Goal: Information Seeking & Learning: Learn about a topic

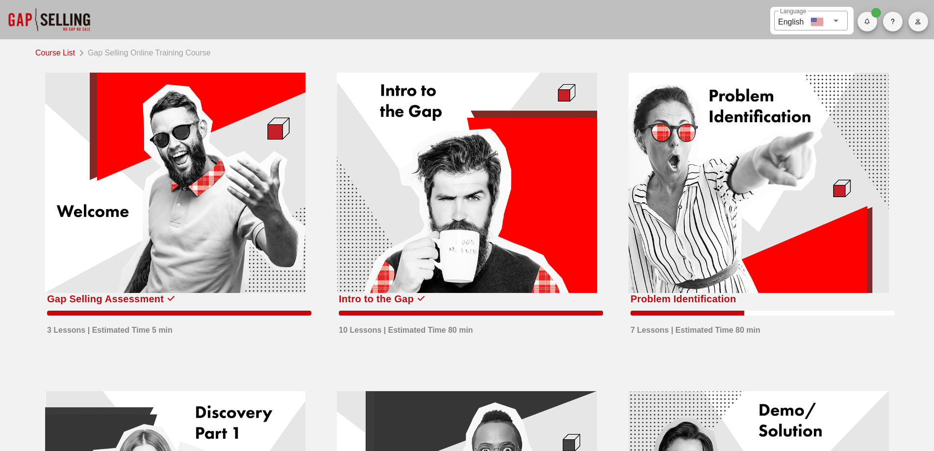
click at [683, 177] on div at bounding box center [759, 183] width 260 height 220
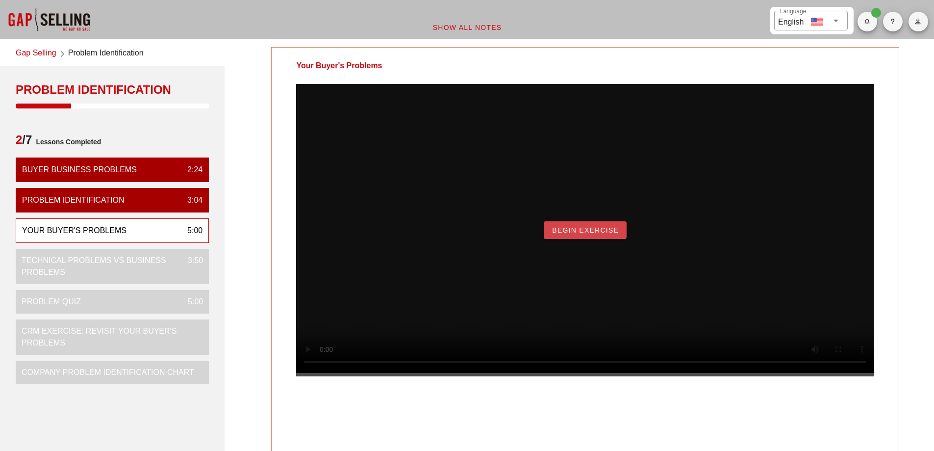
click at [581, 239] on button "Begin Exercise" at bounding box center [585, 230] width 83 height 18
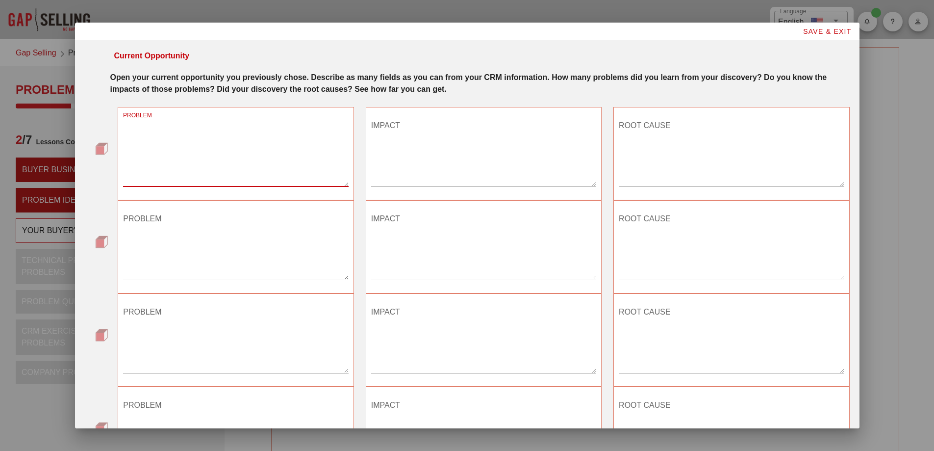
click at [217, 155] on textarea "PROBLEM" at bounding box center [235, 152] width 225 height 69
click at [185, 153] on textarea "PROBLEM" at bounding box center [235, 152] width 225 height 69
type textarea "Long downtime post failure"
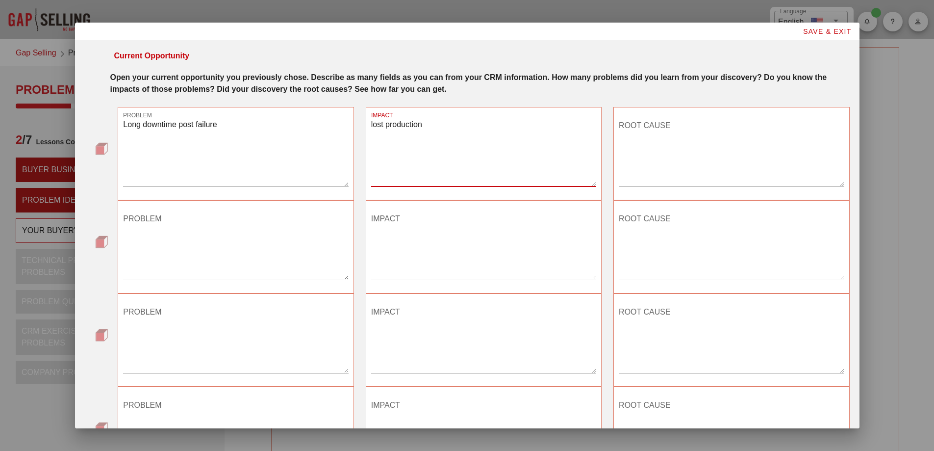
type textarea "lost production"
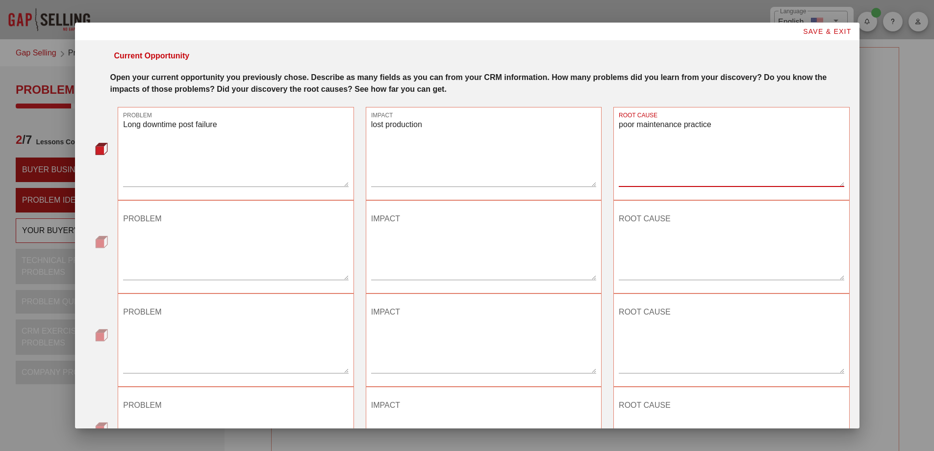
type textarea "poor maintenance practice"
type textarea "m"
type textarea "key equipment failing"
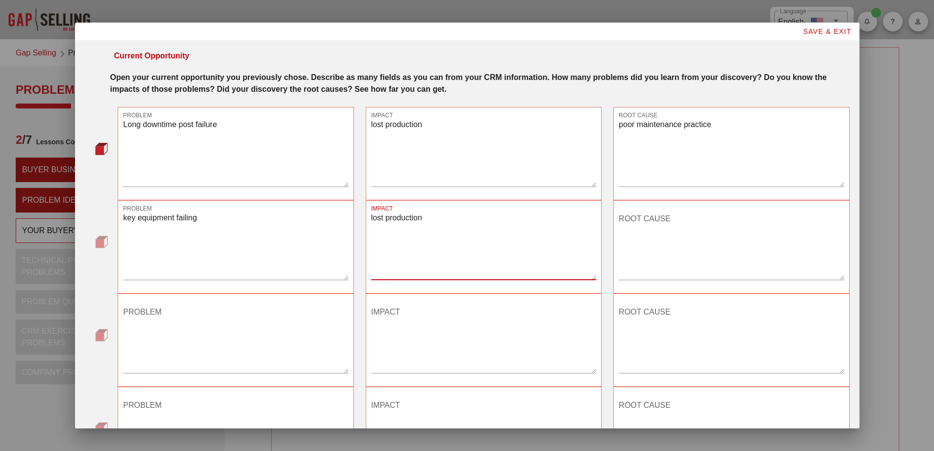
type textarea "lost production"
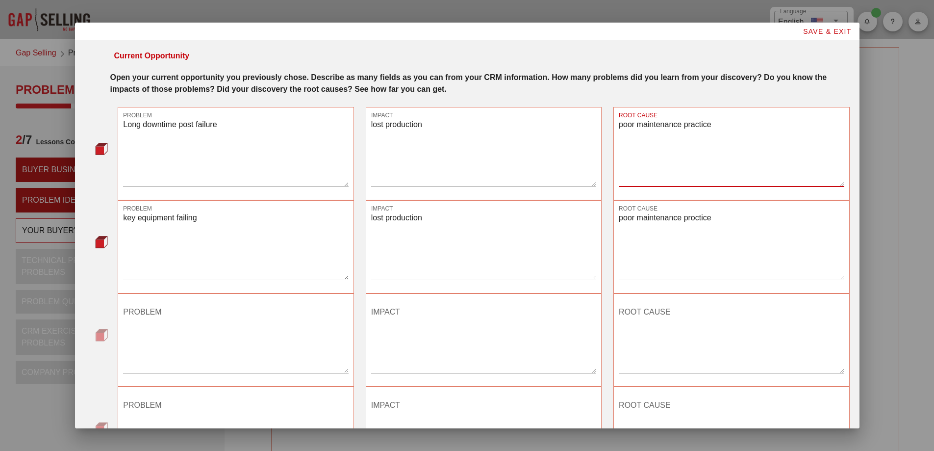
drag, startPoint x: 707, startPoint y: 121, endPoint x: 604, endPoint y: 124, distance: 103.0
click at [608, 124] on div "ROOT CAUSE poor maintenance practice" at bounding box center [732, 153] width 248 height 105
drag, startPoint x: 708, startPoint y: 219, endPoint x: 614, endPoint y: 224, distance: 94.8
click at [614, 224] on div "ROOT CAUSE poor maintenance proctice" at bounding box center [732, 246] width 236 height 93
paste textarea "a"
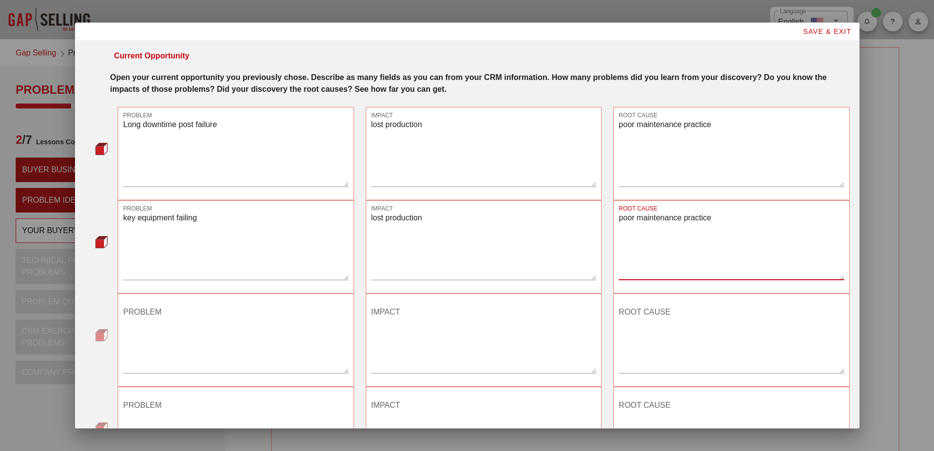
type textarea "poor maintenance practice"
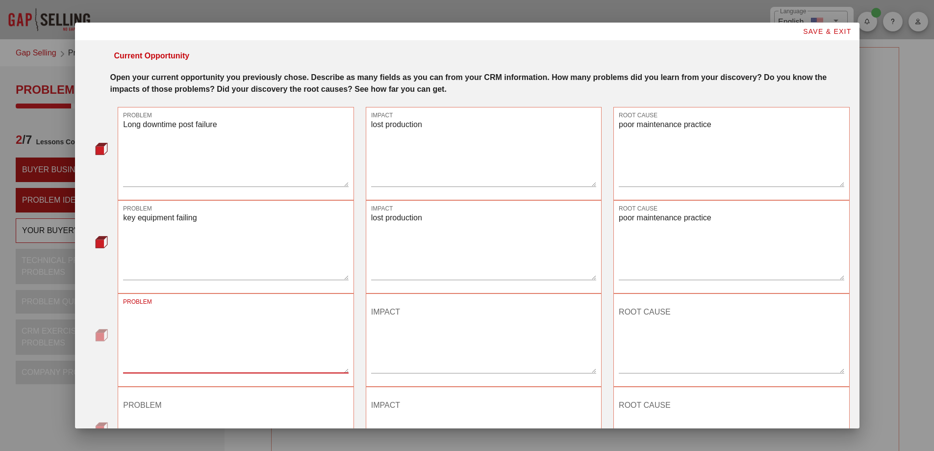
click at [175, 315] on textarea "PROBLEM" at bounding box center [235, 338] width 225 height 69
type textarea "Equipment life too short"
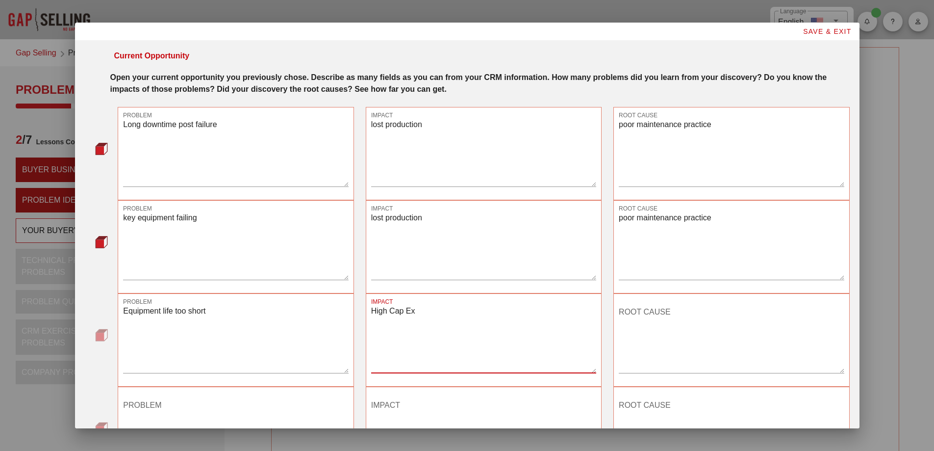
type textarea "High Cap Ex"
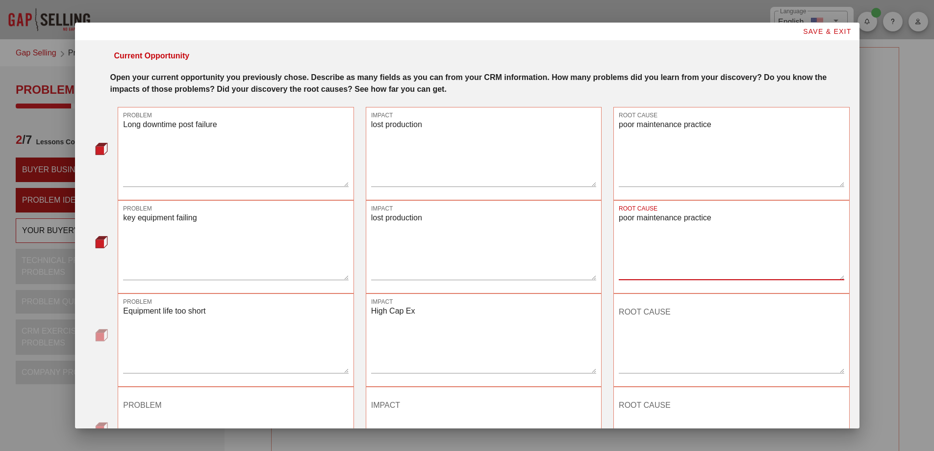
drag, startPoint x: 708, startPoint y: 220, endPoint x: 613, endPoint y: 226, distance: 95.3
click at [614, 226] on div "ROOT CAUSE poor maintenance practice" at bounding box center [732, 246] width 236 height 93
click at [641, 314] on textarea "ROOT CAUSE" at bounding box center [731, 338] width 225 height 69
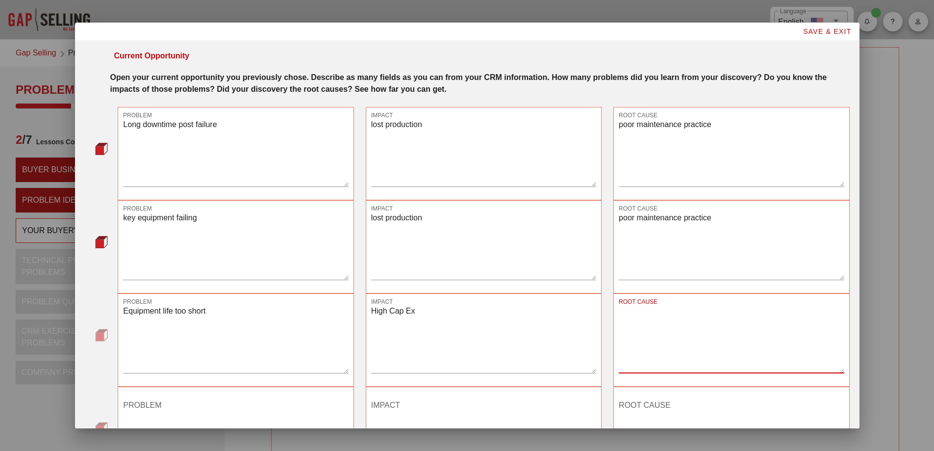
paste textarea "poor maintenance practice"
type textarea "poor maintenance practice"
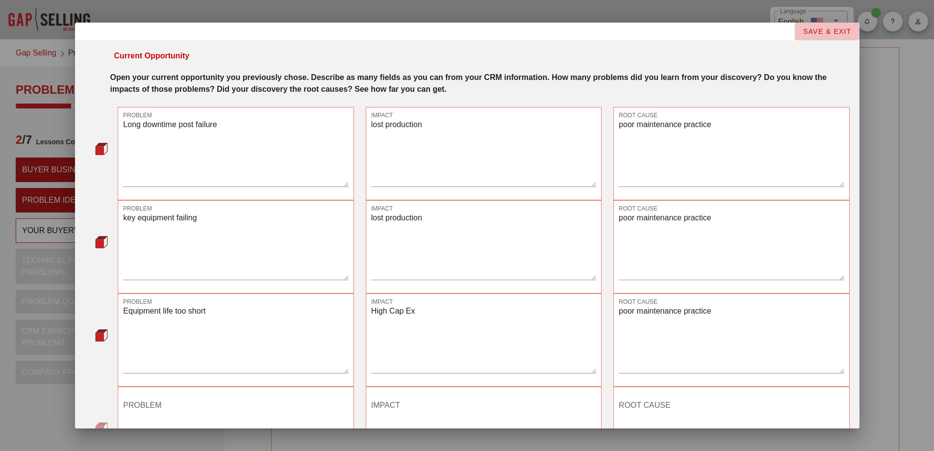
click at [809, 35] on button "SAVE & EXIT" at bounding box center [827, 32] width 65 height 18
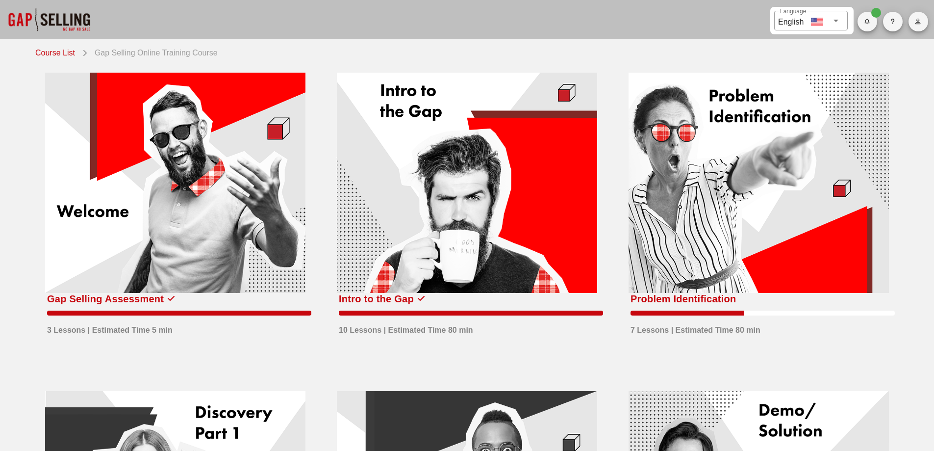
click at [721, 164] on div at bounding box center [759, 183] width 260 height 220
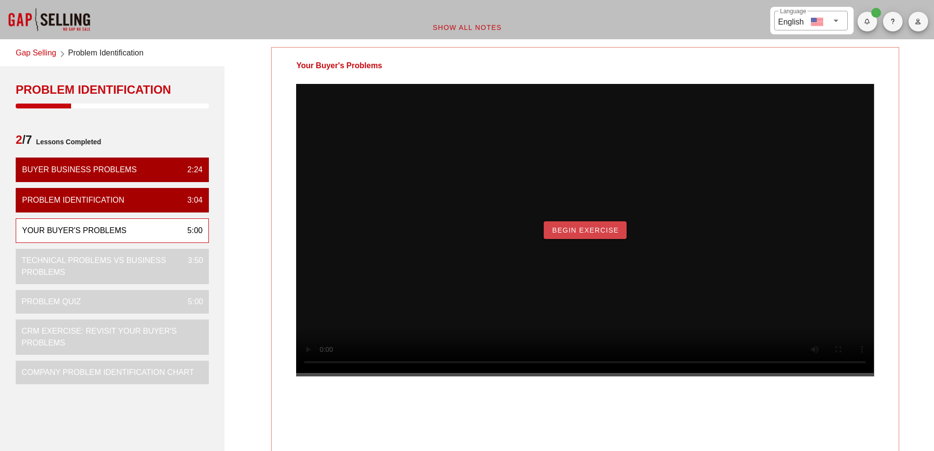
click at [600, 239] on button "Begin Exercise" at bounding box center [585, 230] width 83 height 18
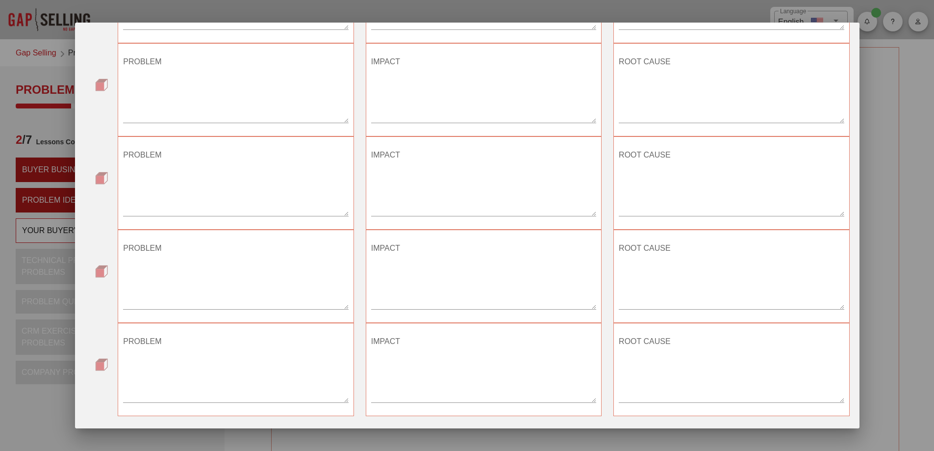
scroll to position [380, 0]
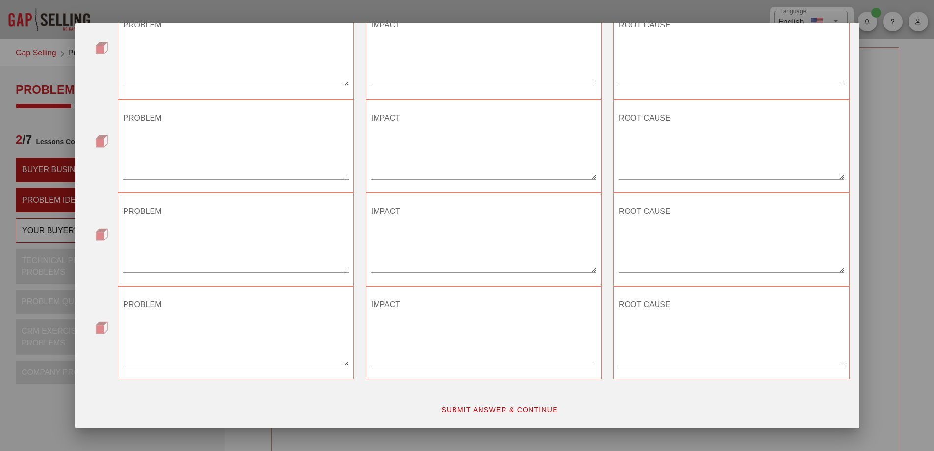
click at [493, 407] on span "SUBMIT ANSWER & CONTINUE" at bounding box center [499, 410] width 117 height 8
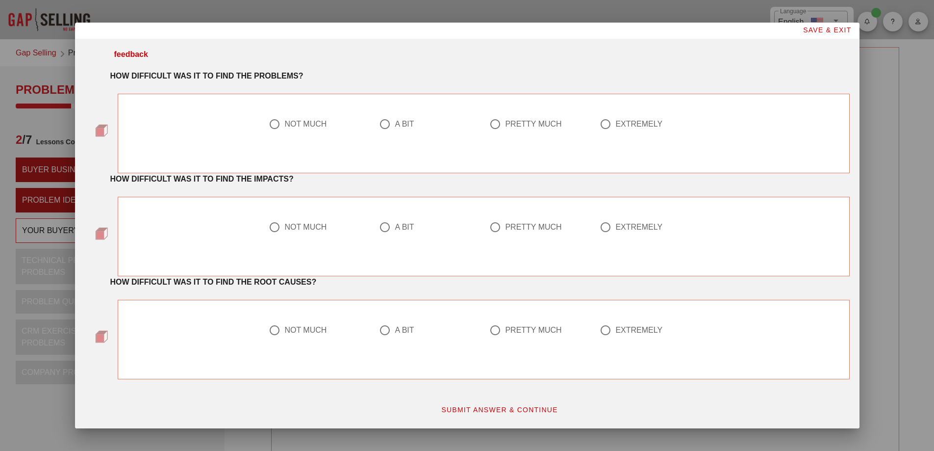
scroll to position [1, 0]
click at [271, 123] on div at bounding box center [274, 124] width 17 height 17
radio input "true"
click at [271, 231] on div at bounding box center [274, 227] width 17 height 17
radio input "true"
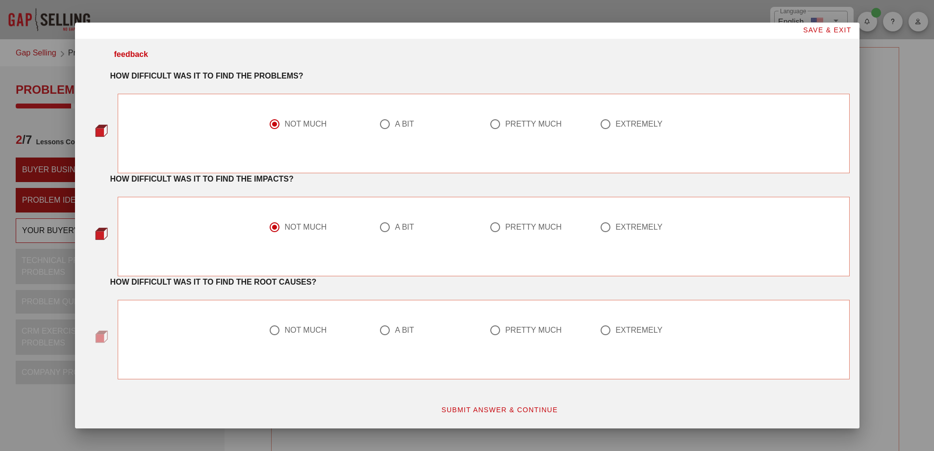
click at [274, 330] on div at bounding box center [274, 330] width 17 height 17
radio input "true"
click at [493, 413] on span "SUBMIT ANSWER & CONTINUE" at bounding box center [499, 410] width 117 height 8
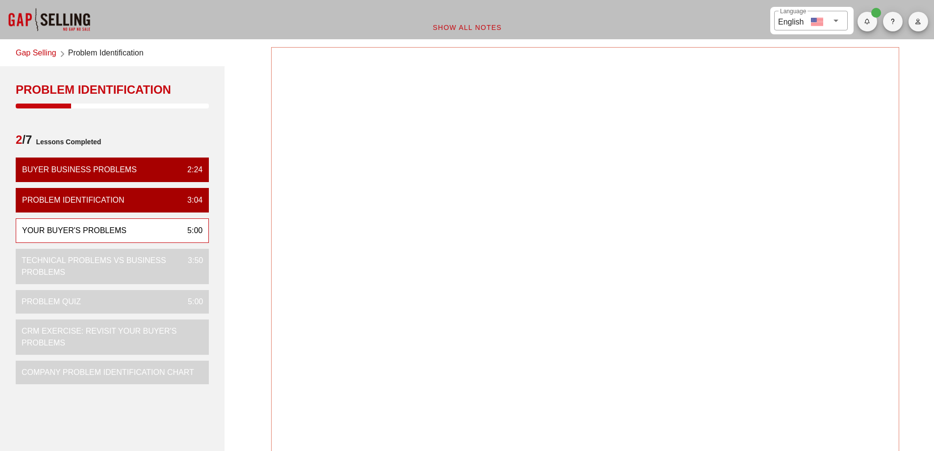
scroll to position [0, 0]
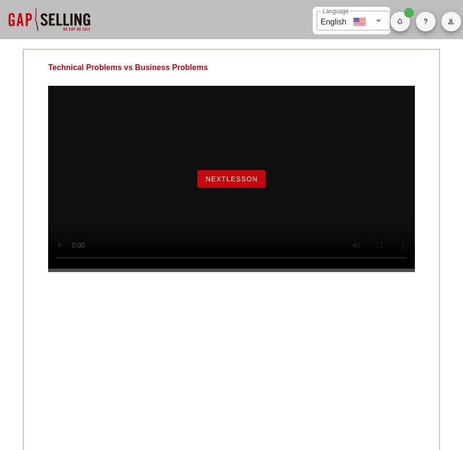
click at [221, 183] on span "NextLesson" at bounding box center [231, 179] width 53 height 8
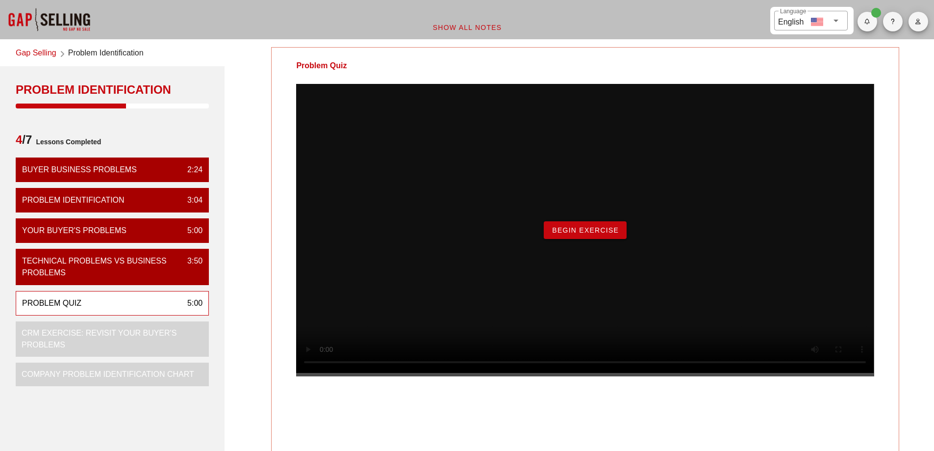
click at [597, 234] on span "Begin Exercise" at bounding box center [585, 230] width 67 height 8
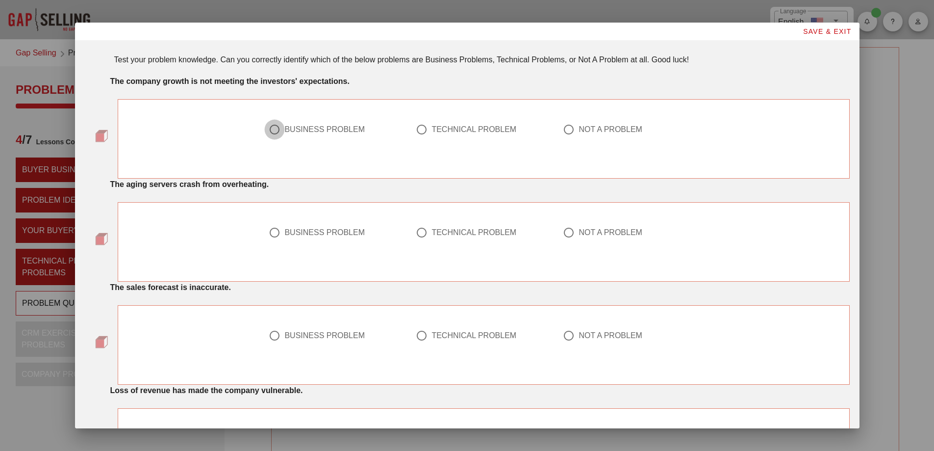
click at [268, 129] on div at bounding box center [274, 129] width 17 height 17
radio input "true"
click at [421, 234] on div at bounding box center [422, 232] width 17 height 17
radio input "true"
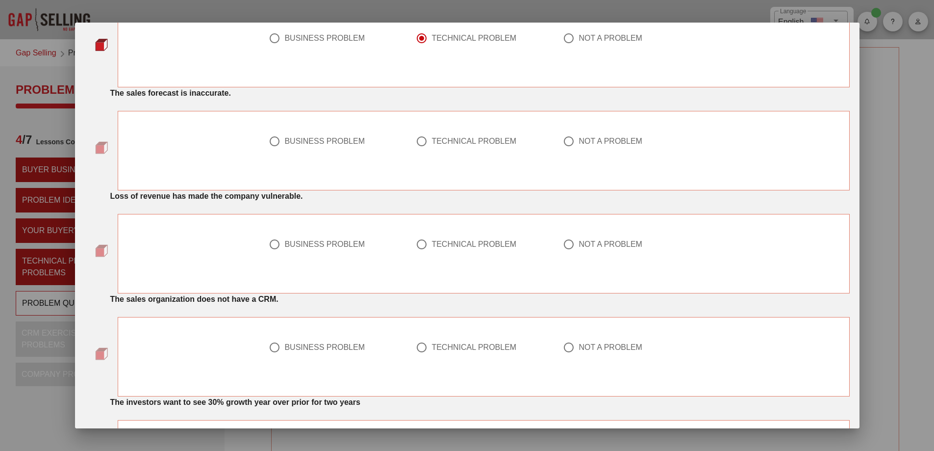
scroll to position [196, 0]
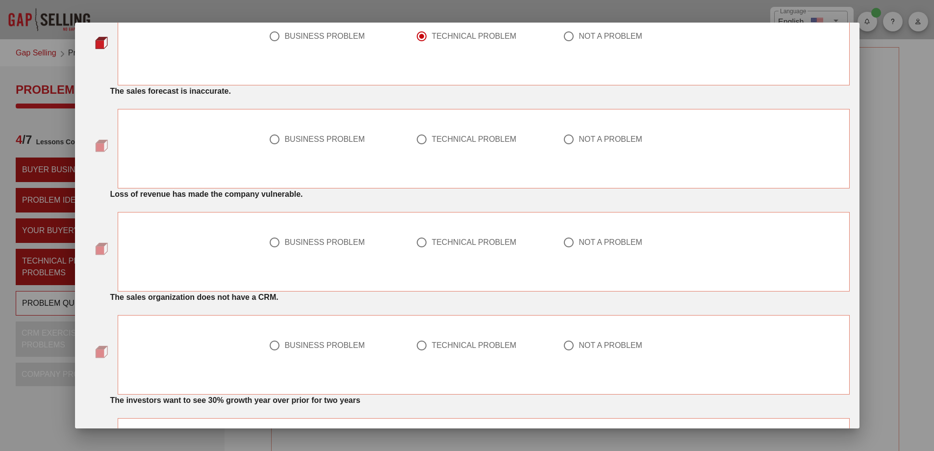
click at [421, 140] on div at bounding box center [422, 139] width 17 height 17
radio input "true"
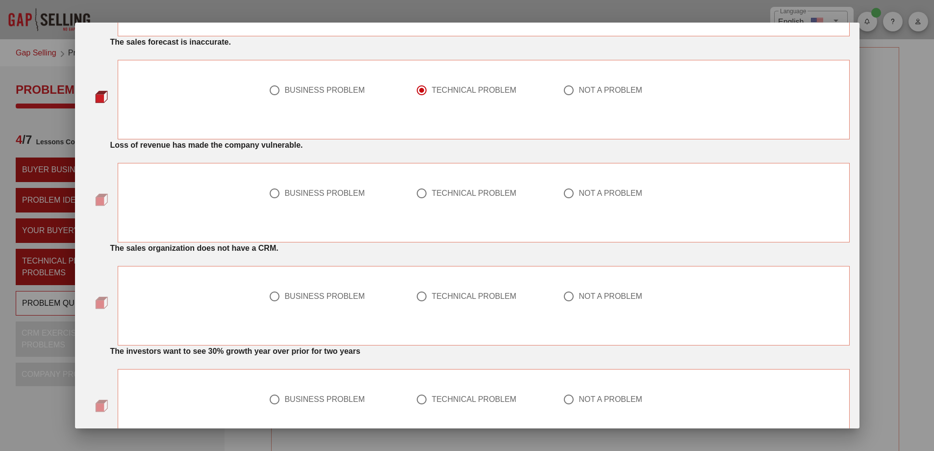
click at [272, 194] on div at bounding box center [274, 193] width 17 height 17
radio input "true"
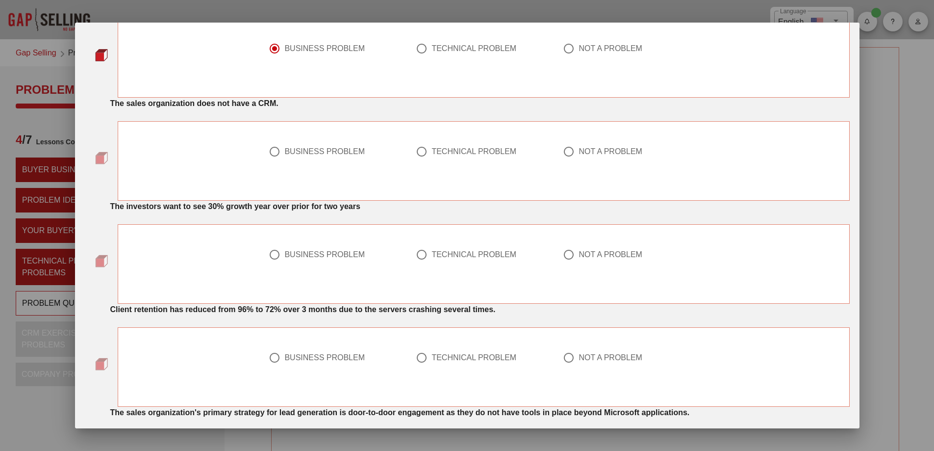
scroll to position [392, 0]
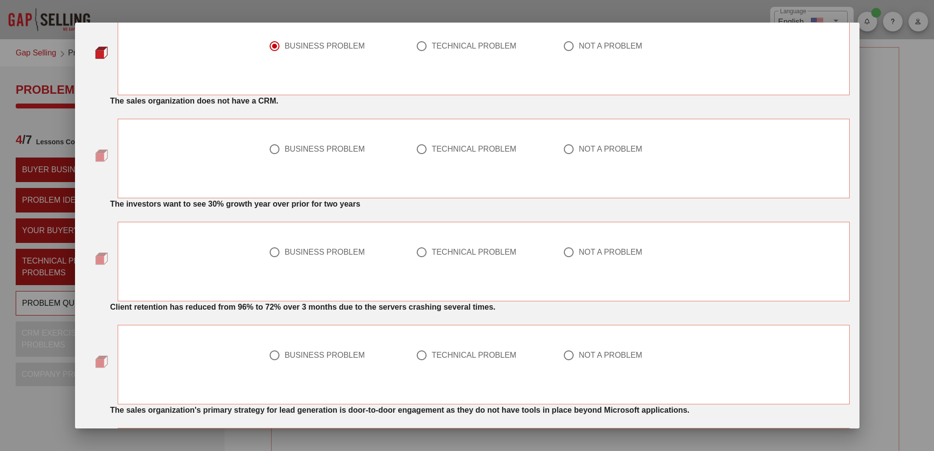
click at [420, 150] on div at bounding box center [422, 149] width 17 height 17
radio input "true"
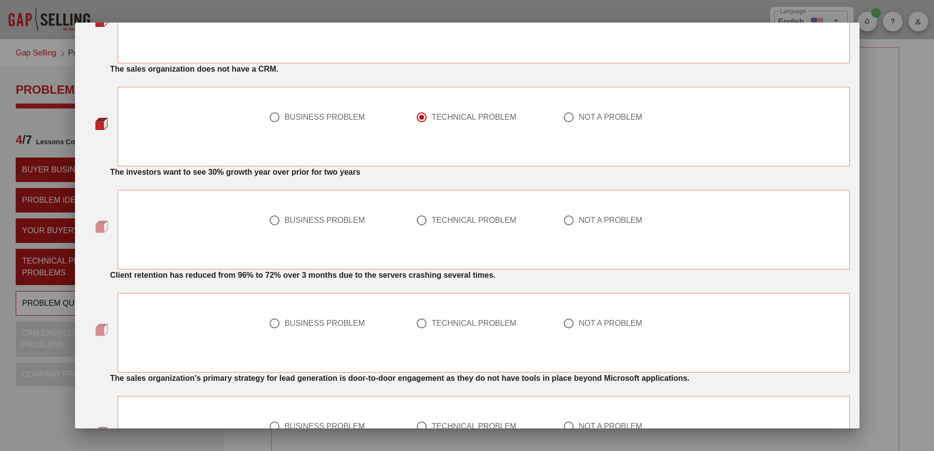
scroll to position [441, 0]
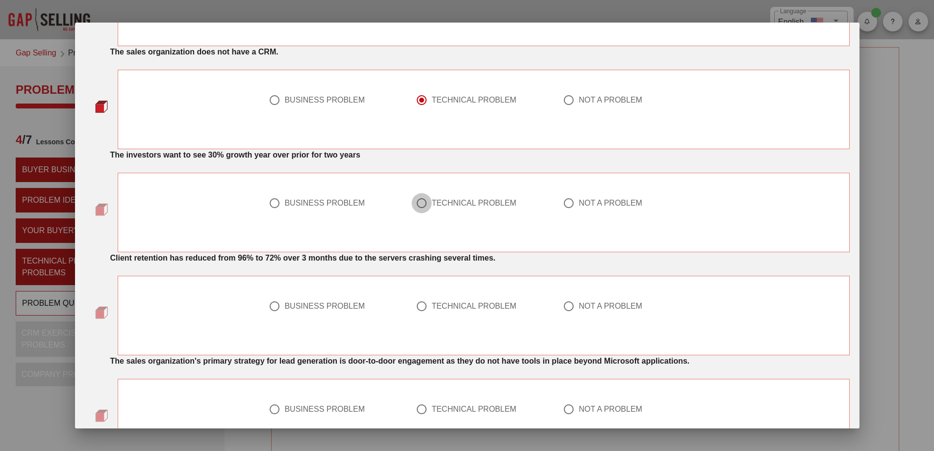
click at [420, 206] on div at bounding box center [422, 203] width 17 height 17
radio input "true"
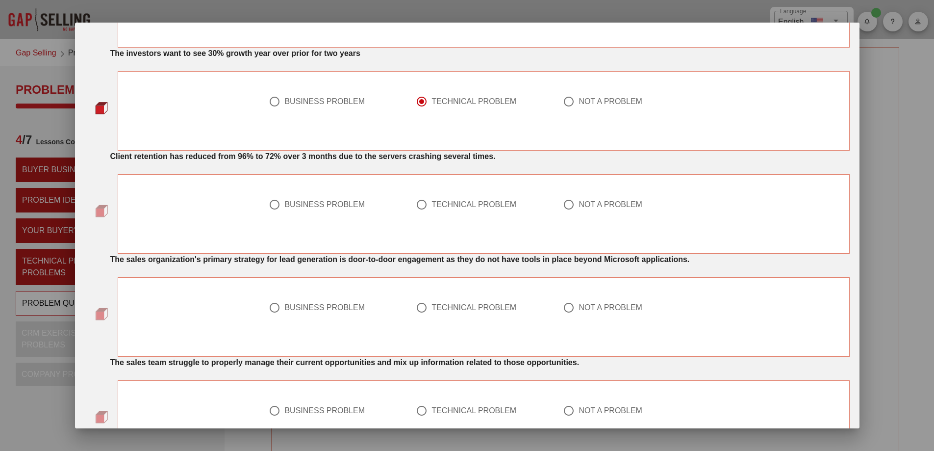
scroll to position [589, 0]
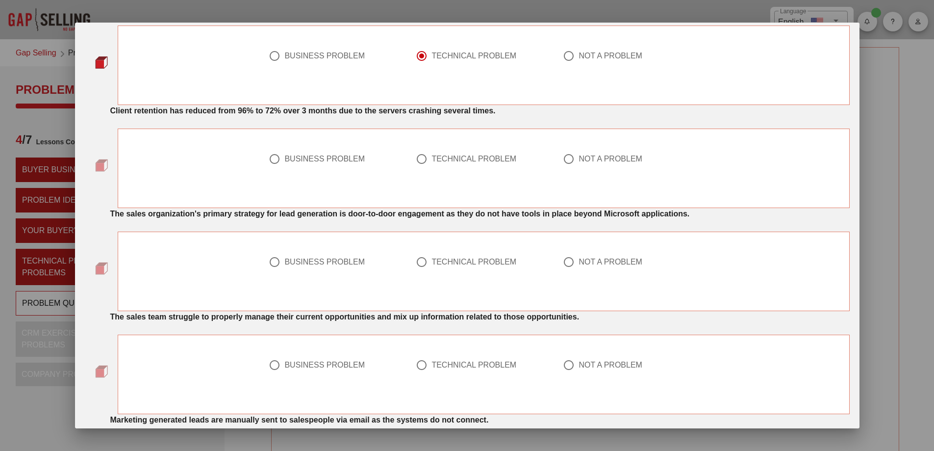
click at [416, 160] on div at bounding box center [422, 159] width 17 height 17
radio input "true"
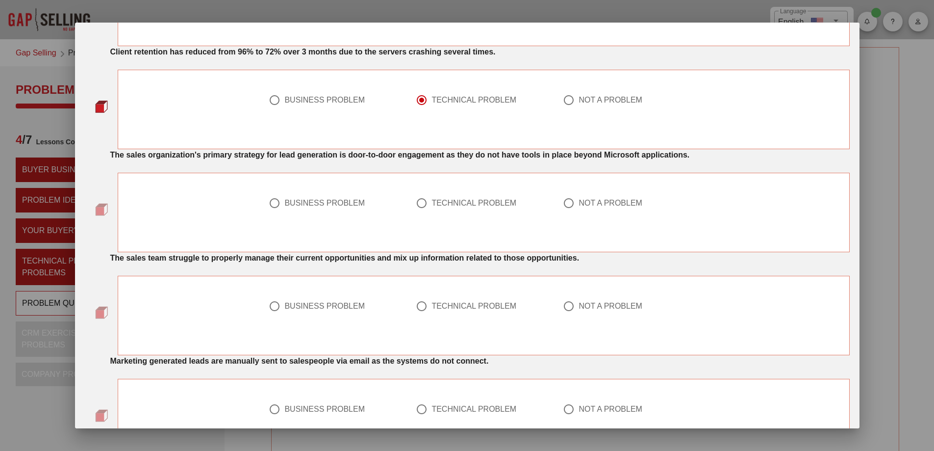
scroll to position [687, 0]
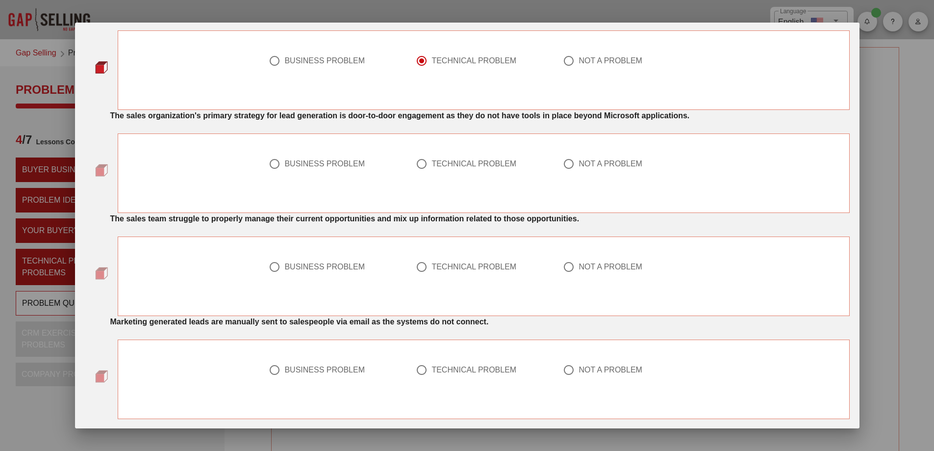
click at [417, 161] on div at bounding box center [422, 164] width 17 height 17
radio input "true"
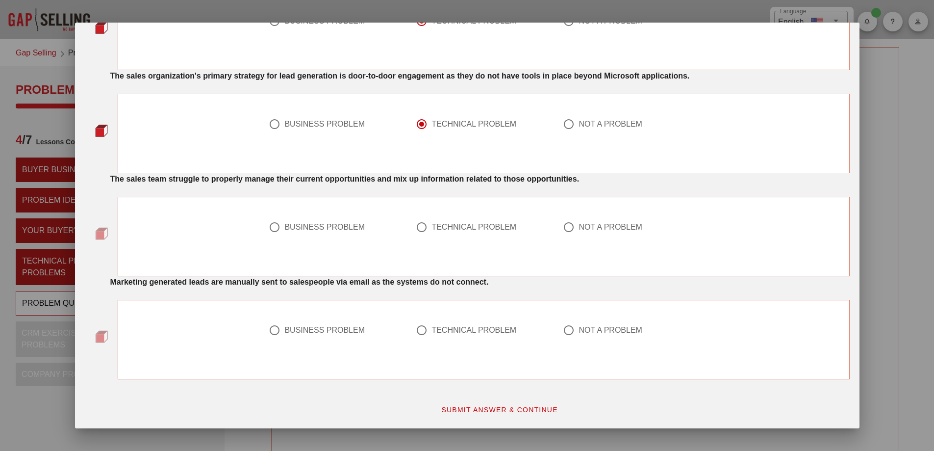
click at [271, 227] on div at bounding box center [274, 227] width 17 height 17
radio input "true"
click at [426, 329] on div at bounding box center [422, 330] width 17 height 17
radio input "true"
click at [487, 406] on span "SUBMIT ANSWER & CONTINUE" at bounding box center [499, 410] width 117 height 8
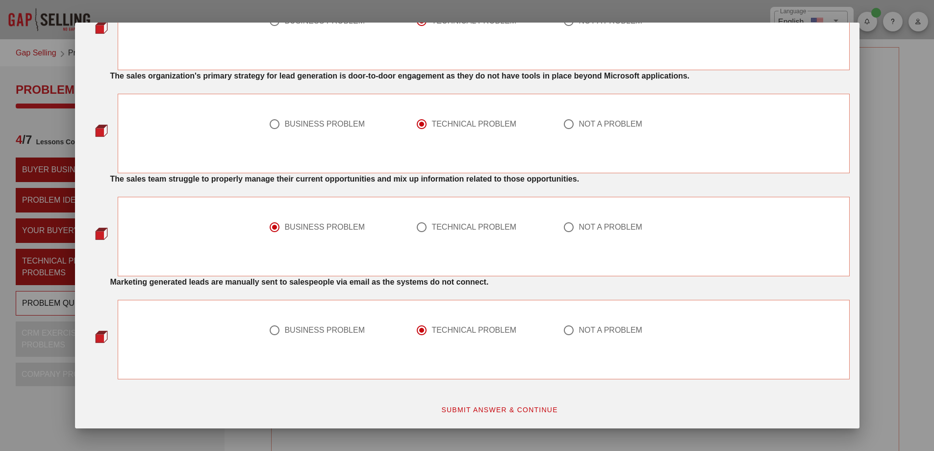
scroll to position [0, 0]
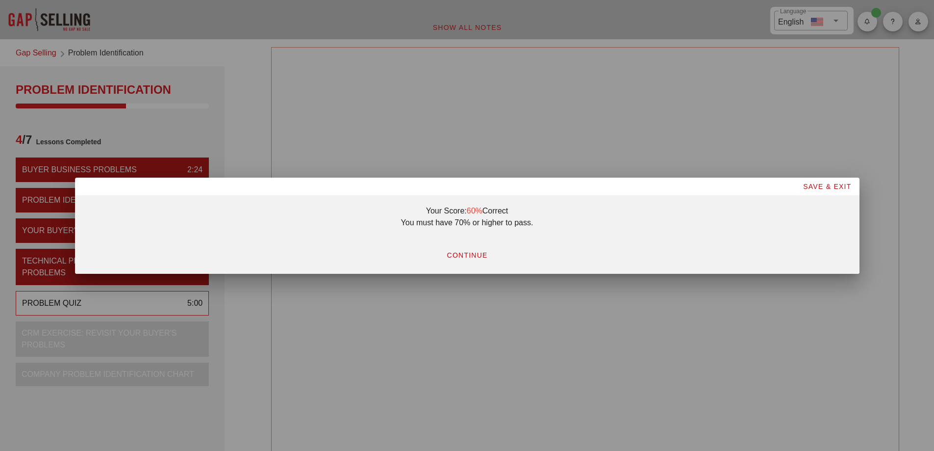
click at [470, 252] on span "CONTINUE" at bounding box center [466, 255] width 41 height 8
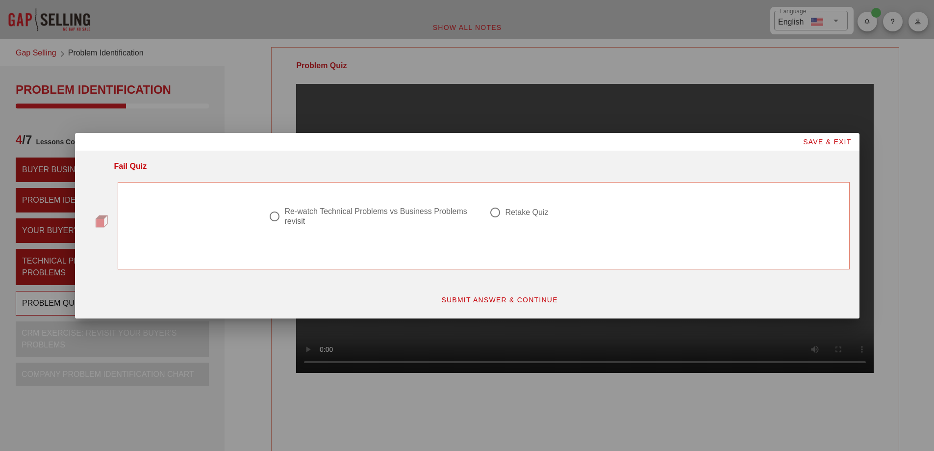
click at [275, 217] on div at bounding box center [274, 216] width 17 height 17
radio input "true"
click at [468, 302] on span "SUBMIT ANSWER & CONTINUE" at bounding box center [499, 300] width 117 height 8
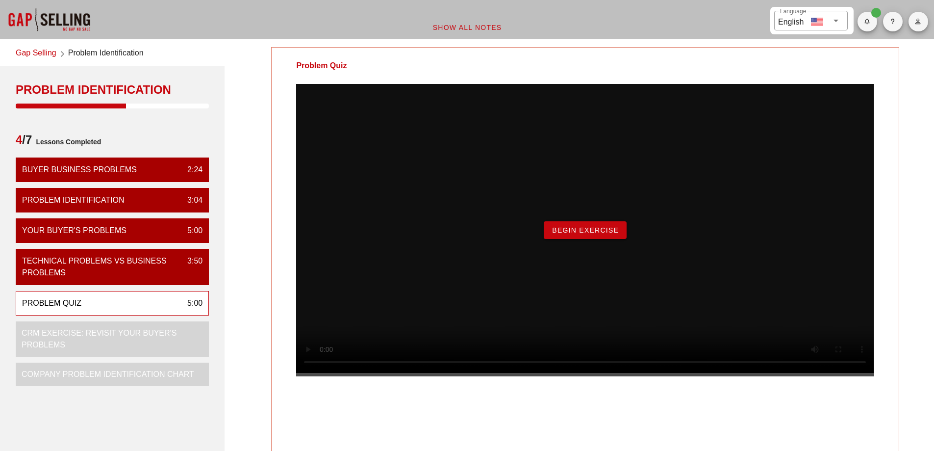
click at [577, 239] on button "Begin Exercise" at bounding box center [585, 230] width 83 height 18
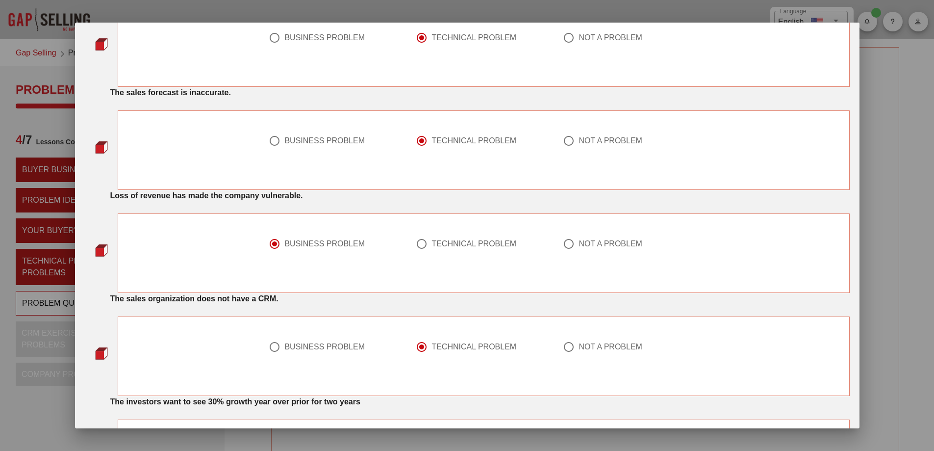
scroll to position [196, 0]
click at [270, 146] on div at bounding box center [274, 139] width 17 height 17
radio input "true"
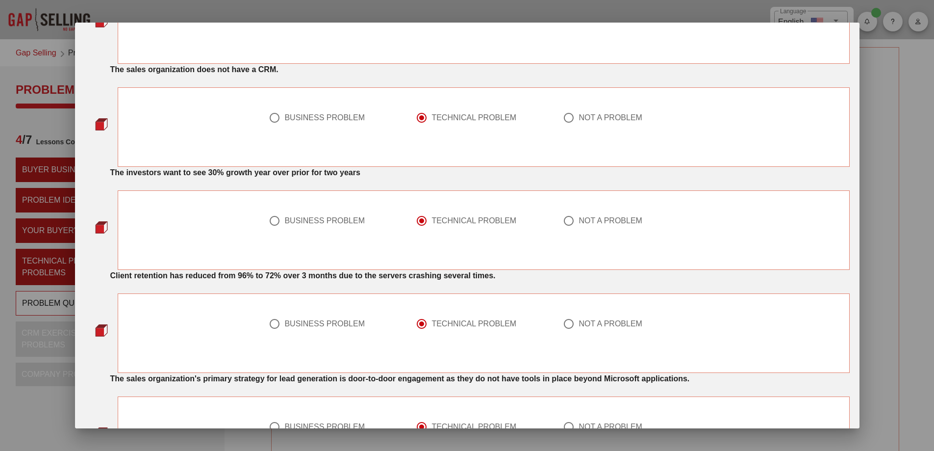
scroll to position [441, 0]
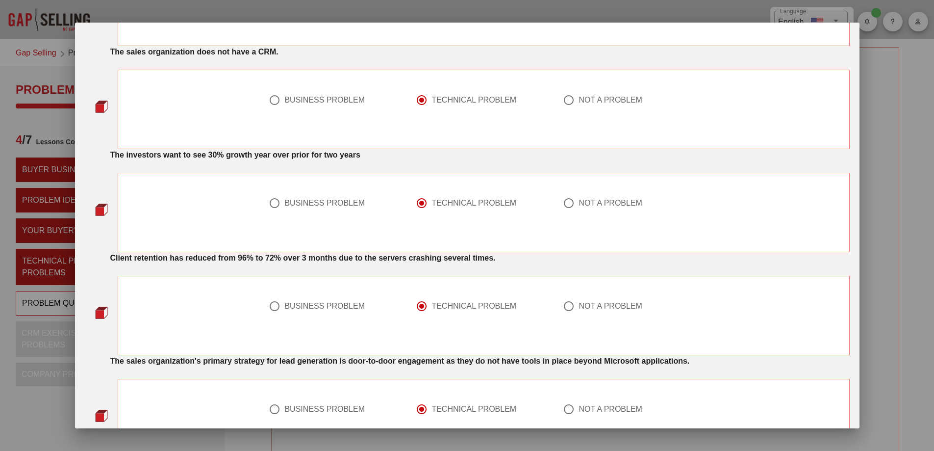
click at [267, 203] on div at bounding box center [274, 203] width 17 height 17
radio input "true"
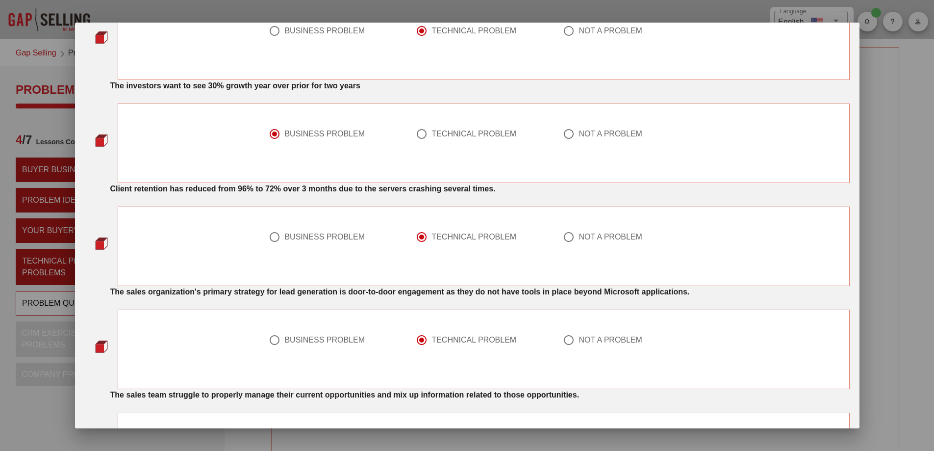
scroll to position [540, 0]
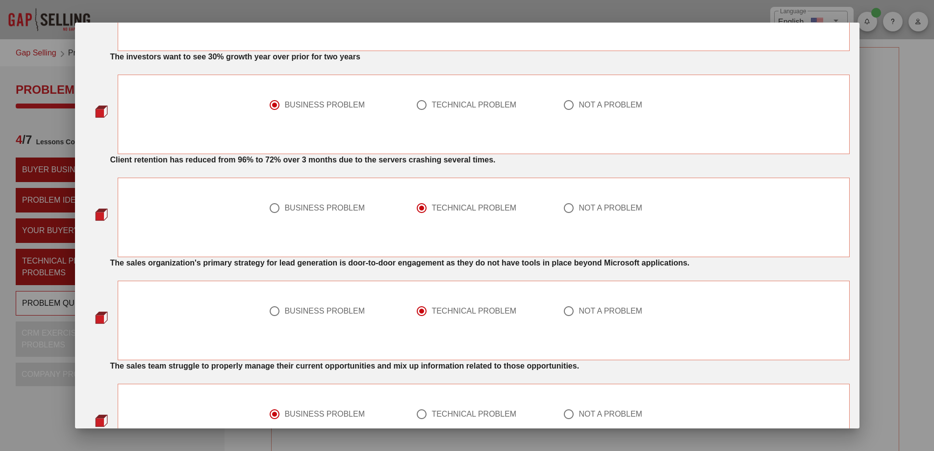
click at [274, 209] on div at bounding box center [274, 208] width 17 height 17
radio input "true"
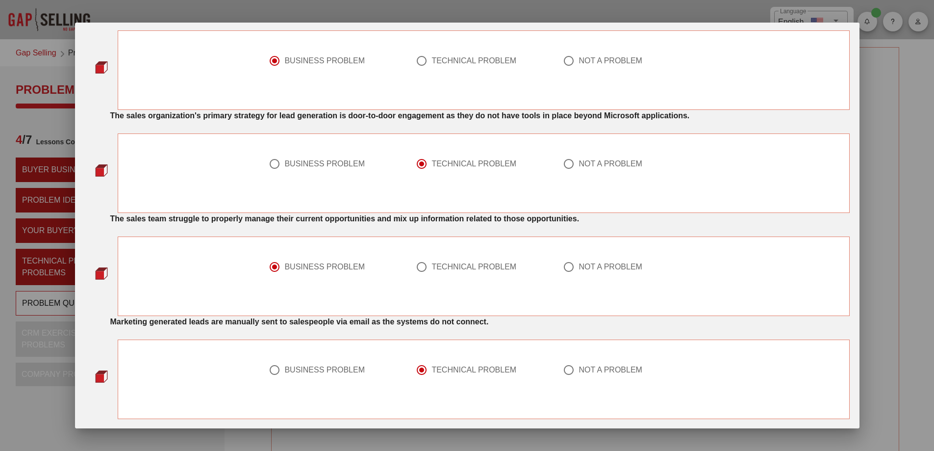
scroll to position [727, 0]
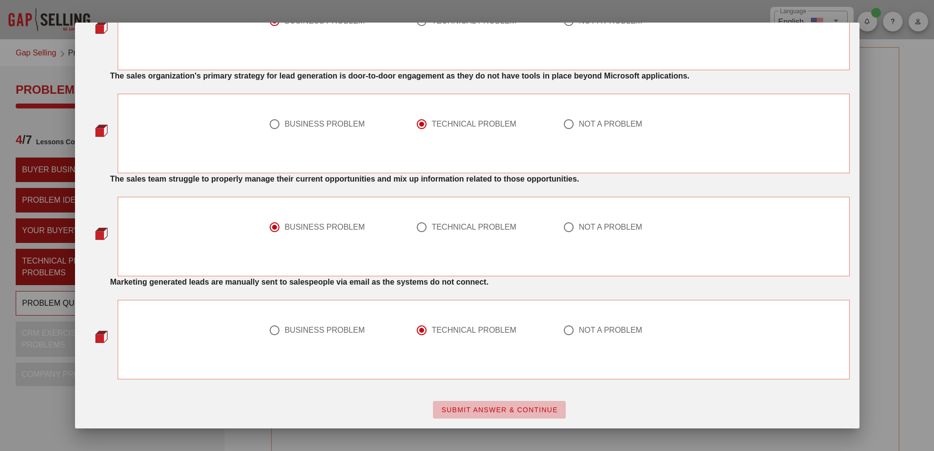
click at [468, 411] on span "SUBMIT ANSWER & CONTINUE" at bounding box center [499, 410] width 117 height 8
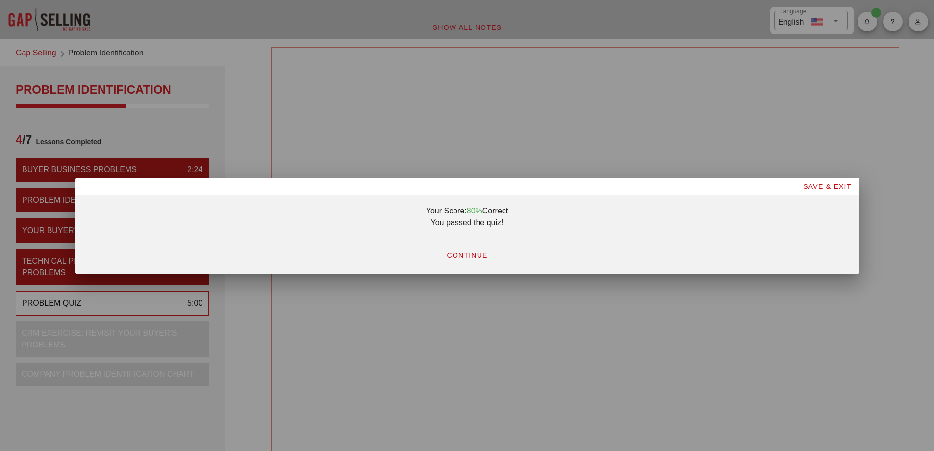
scroll to position [0, 0]
click at [466, 258] on span "CONTINUE" at bounding box center [466, 255] width 41 height 8
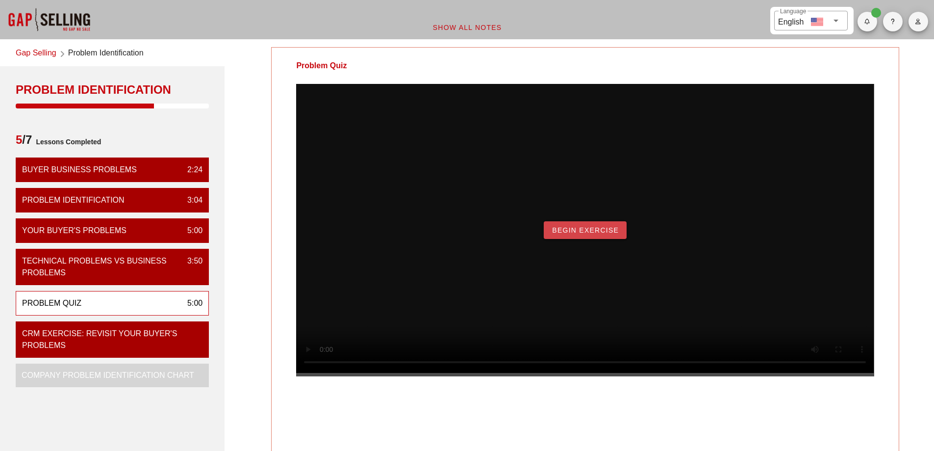
click at [593, 239] on button "Begin Exercise" at bounding box center [585, 230] width 83 height 18
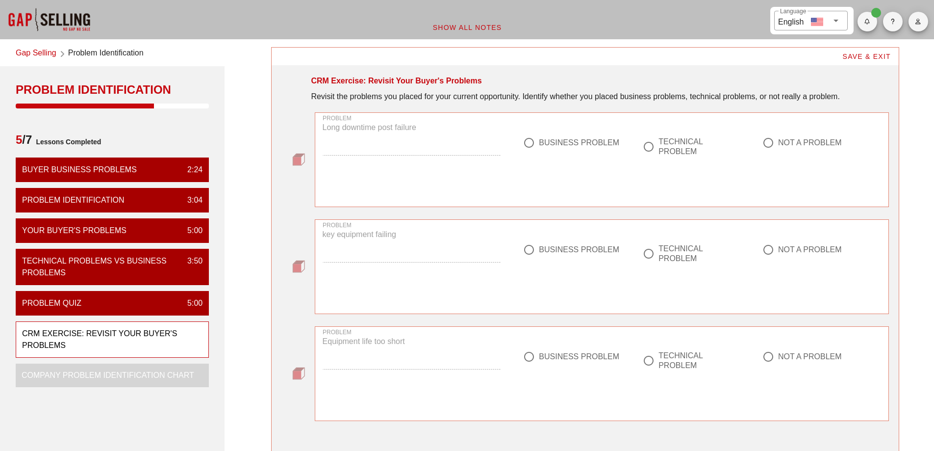
click at [530, 147] on div at bounding box center [529, 142] width 17 height 17
radio input "true"
click at [530, 252] on div at bounding box center [529, 249] width 17 height 17
radio input "true"
click at [532, 359] on div at bounding box center [529, 356] width 17 height 17
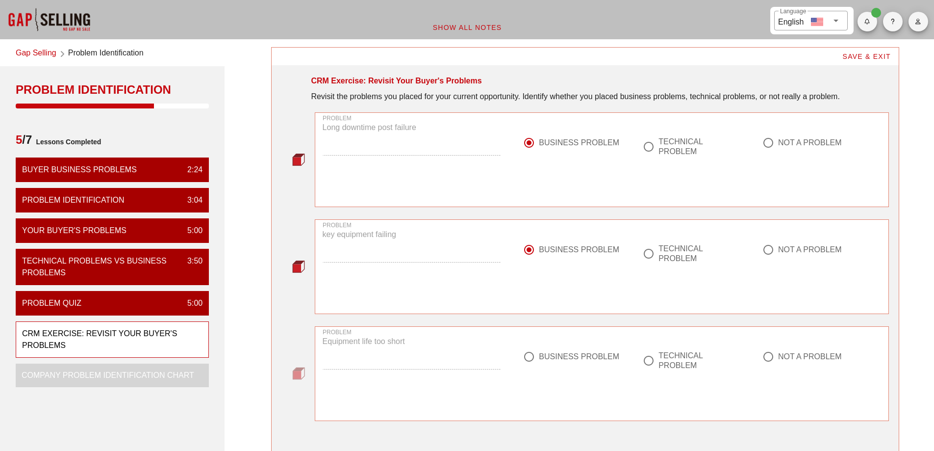
radio input "true"
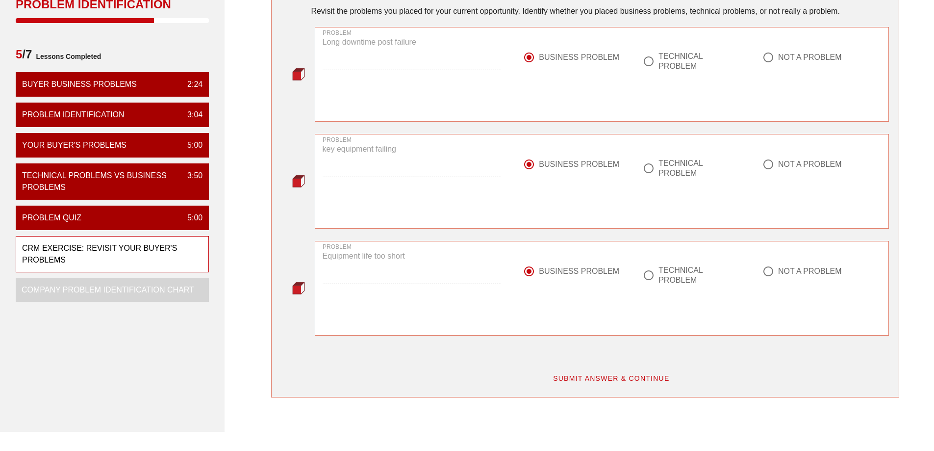
scroll to position [212, 0]
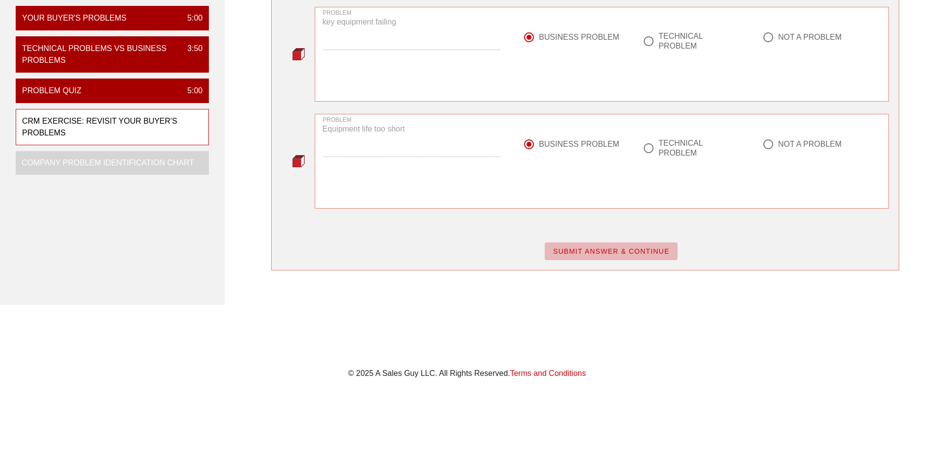
click at [602, 250] on span "SUBMIT ANSWER & CONTINUE" at bounding box center [611, 251] width 117 height 8
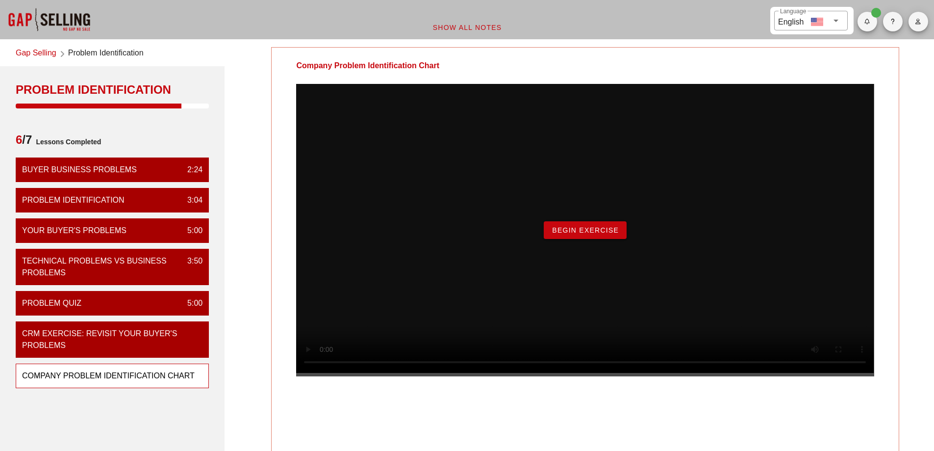
click at [621, 239] on button "Begin Exercise" at bounding box center [585, 230] width 83 height 18
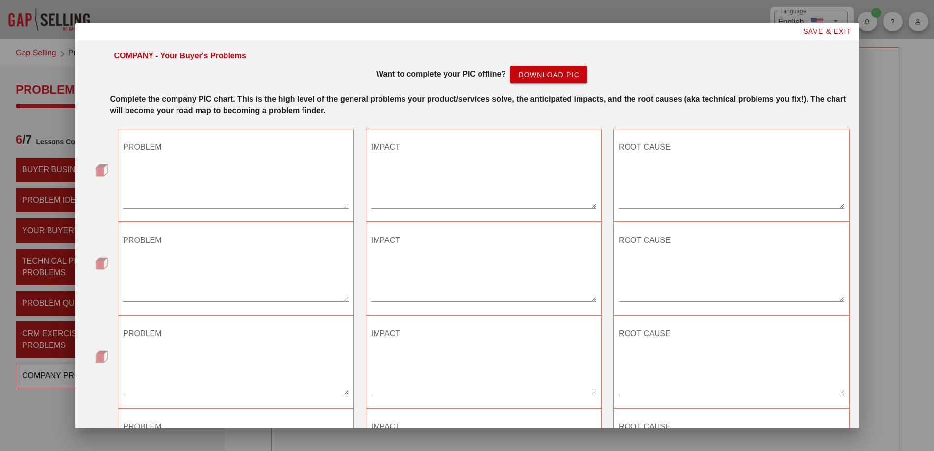
click at [224, 182] on textarea "PROBLEM" at bounding box center [235, 173] width 225 height 69
type textarea "Fleet uptime not at target levels"
type textarea "p"
type textarea "Productivity goals not met"
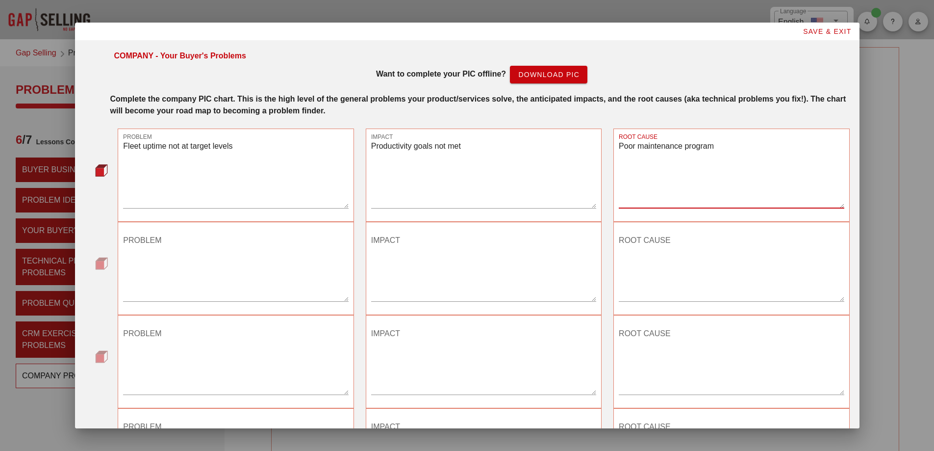
type textarea "Poor maintenance program"
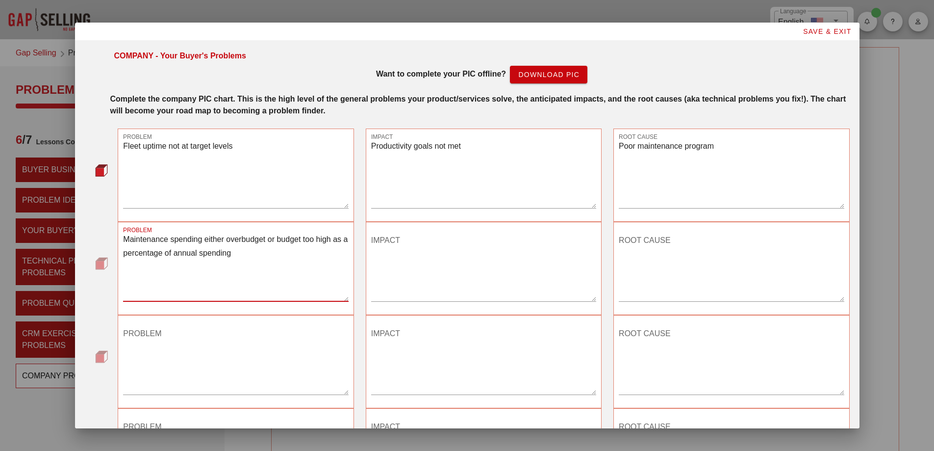
type textarea "Maintenance spending either overbudget or budget too high as a percentage of an…"
type textarea "Reduced profitability"
drag, startPoint x: 711, startPoint y: 145, endPoint x: 612, endPoint y: 145, distance: 99.1
click at [614, 145] on div "ROOT CAUSE Poor maintenance program" at bounding box center [732, 175] width 236 height 93
click at [640, 245] on textarea "ROOT CAUSE" at bounding box center [731, 267] width 225 height 69
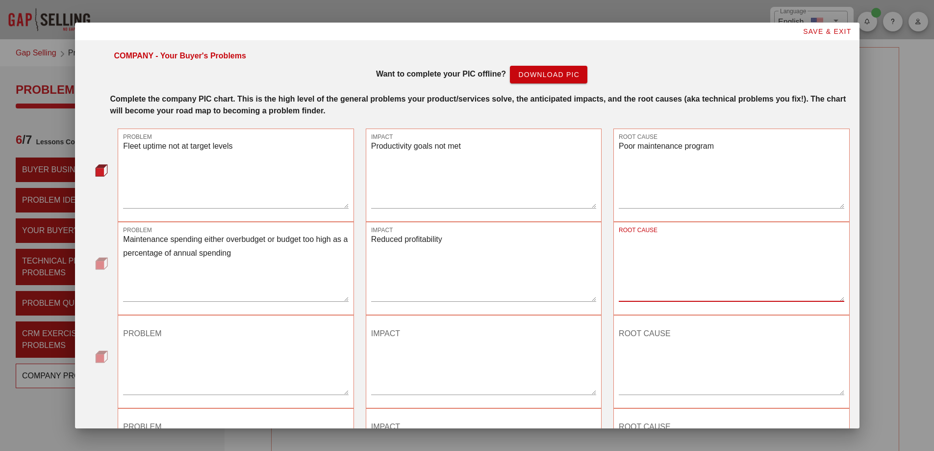
paste textarea "Poor maintenance program"
type textarea "Poor maintenance program"
click at [217, 321] on div "PROBLEM" at bounding box center [235, 362] width 225 height 85
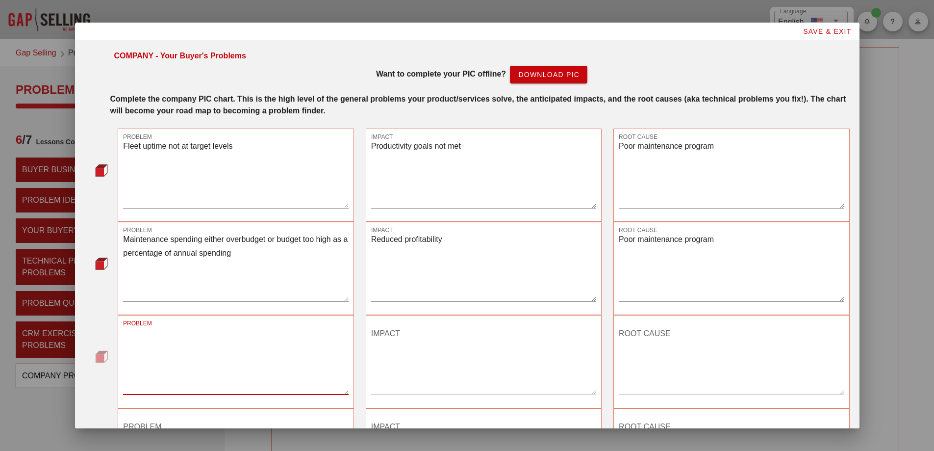
click at [207, 331] on textarea "PROBLEM" at bounding box center [235, 360] width 225 height 69
type textarea "M"
type textarea "Equipment life too"
click at [130, 235] on textarea "Maintenance spending either overbudget or budget too high as a percentage of an…" at bounding box center [235, 267] width 225 height 69
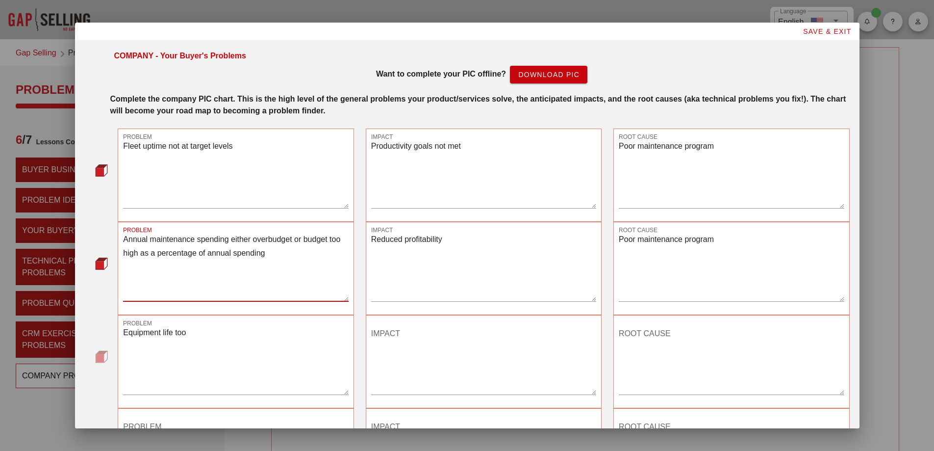
type textarea "Annual maintenance spending either overbudget or budget too high as a percentag…"
click at [192, 333] on textarea "Equipment life too" at bounding box center [235, 360] width 225 height 69
type textarea "Overall equipment life too short"
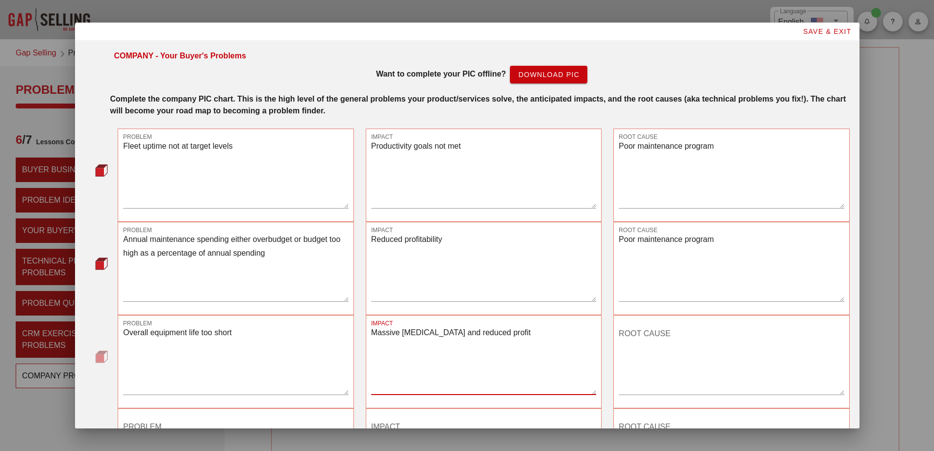
type textarea "Massive CapEx and reduced profit"
drag, startPoint x: 696, startPoint y: 242, endPoint x: 610, endPoint y: 245, distance: 85.9
click at [614, 245] on div "ROOT CAUSE Poor maintenance program" at bounding box center [732, 268] width 236 height 93
click at [653, 340] on textarea "ROOT CAUSE" at bounding box center [731, 360] width 225 height 69
paste textarea "Poor maintenance program"
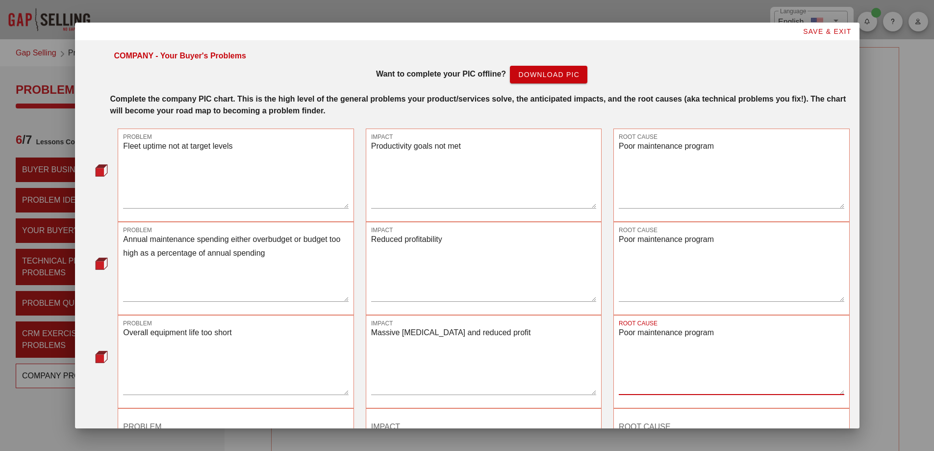
type textarea "Poor maintenance program"
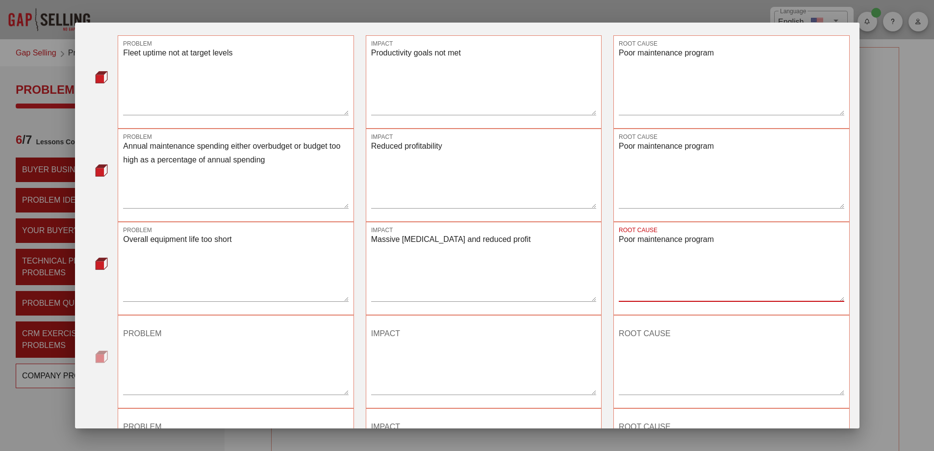
scroll to position [215, 0]
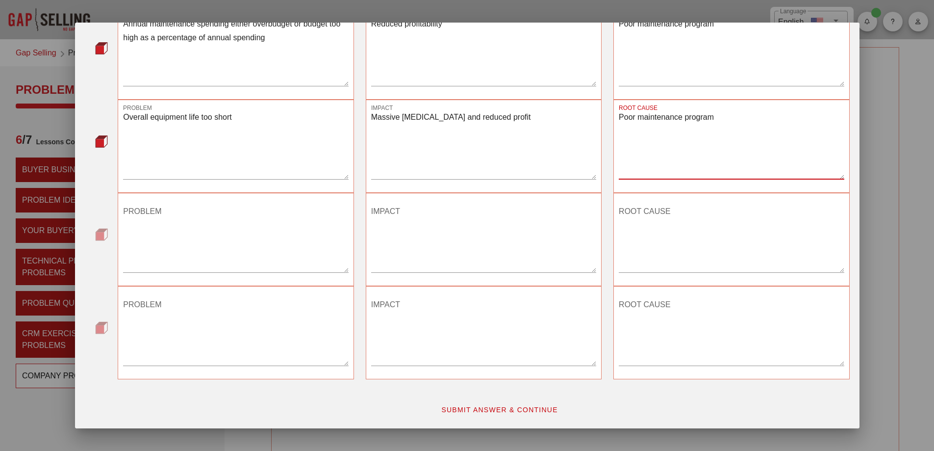
click at [499, 409] on span "SUBMIT ANSWER & CONTINUE" at bounding box center [499, 410] width 117 height 8
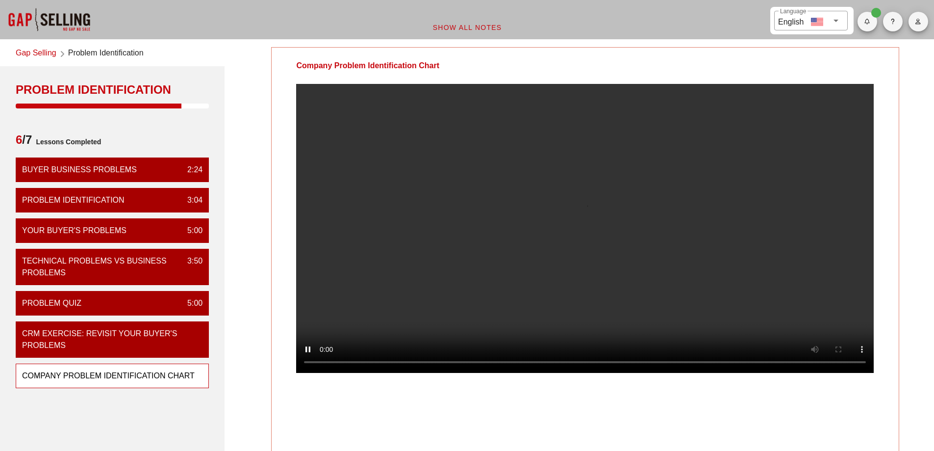
scroll to position [0, 0]
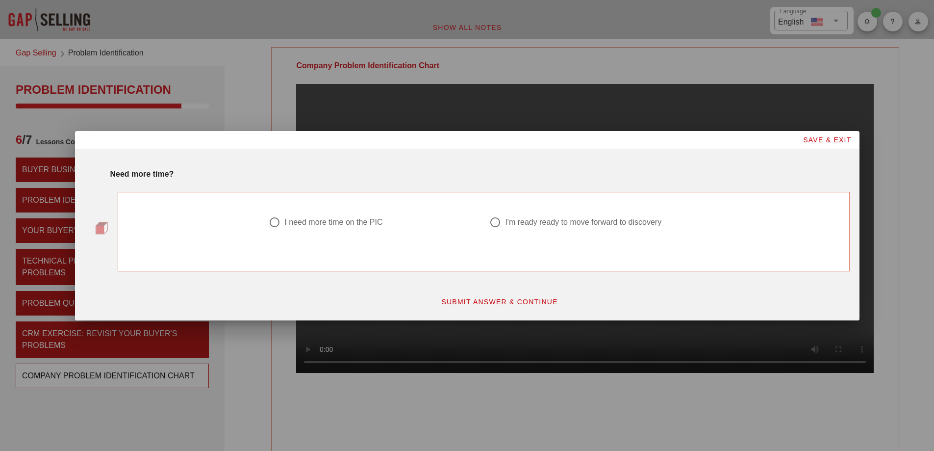
click at [499, 220] on div at bounding box center [495, 222] width 17 height 17
radio input "true"
click at [520, 306] on button "SUBMIT ANSWER & CONTINUE" at bounding box center [499, 302] width 133 height 18
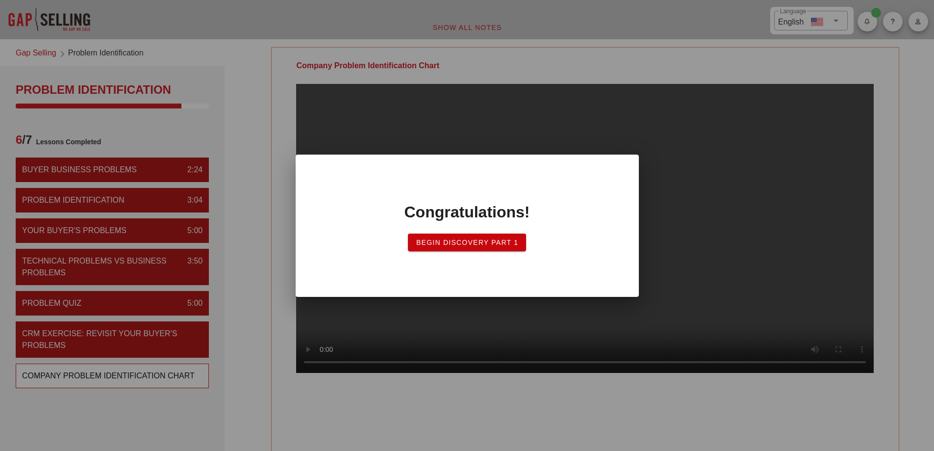
click at [498, 245] on span "Begin Discovery PART 1" at bounding box center [467, 242] width 103 height 8
